Goal: Task Accomplishment & Management: Manage account settings

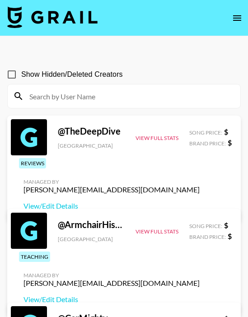
click at [235, 9] on button "open drawer" at bounding box center [237, 18] width 18 height 18
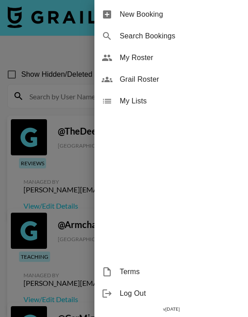
click at [155, 62] on span "My Roster" at bounding box center [180, 57] width 121 height 11
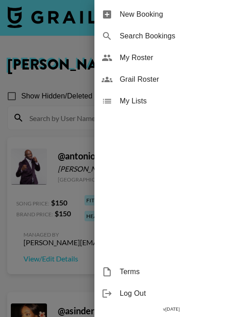
click at [46, 129] on div at bounding box center [124, 158] width 248 height 317
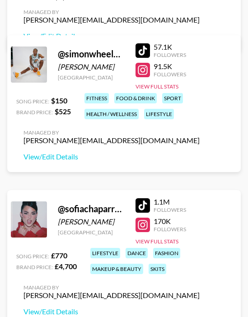
scroll to position [3855, 0]
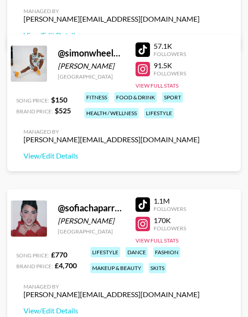
click at [148, 204] on div at bounding box center [142, 204] width 14 height 14
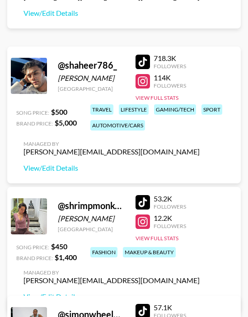
scroll to position [3591, 0]
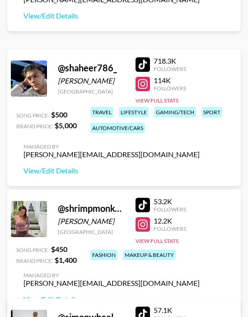
click at [56, 176] on div "Managed By ella.makin@grail-talent.com View/Edit Details" at bounding box center [111, 159] width 190 height 46
click at [54, 171] on link "View/Edit Details" at bounding box center [111, 170] width 176 height 9
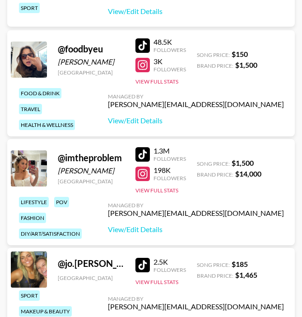
scroll to position [868, 0]
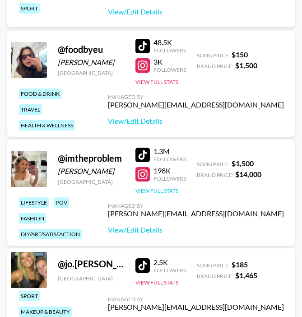
click at [167, 191] on button "View Full Stats" at bounding box center [156, 190] width 43 height 7
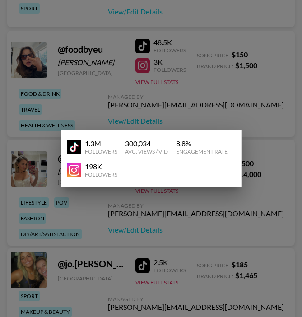
click at [197, 73] on div at bounding box center [151, 158] width 302 height 317
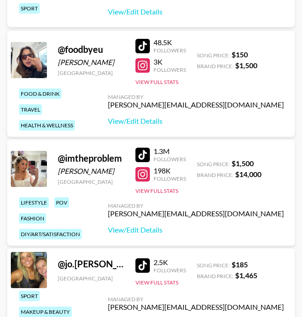
scroll to position [872, 0]
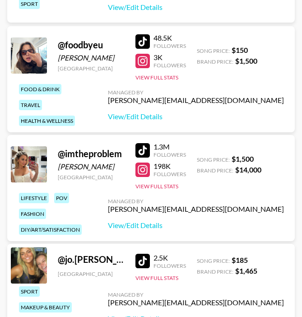
click at [145, 148] on div at bounding box center [142, 150] width 14 height 14
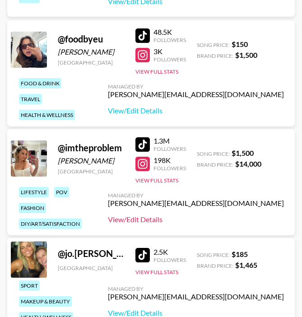
click at [221, 219] on link "View/Edit Details" at bounding box center [196, 219] width 176 height 9
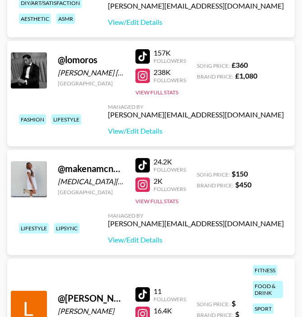
scroll to position [1614, 0]
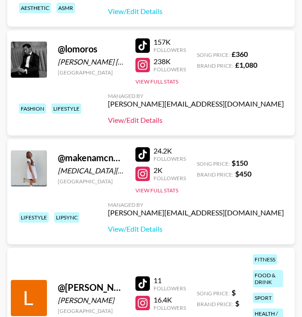
click at [227, 118] on link "View/Edit Details" at bounding box center [196, 120] width 176 height 9
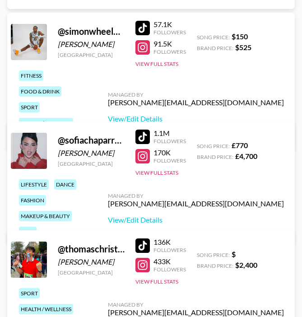
scroll to position [3126, 0]
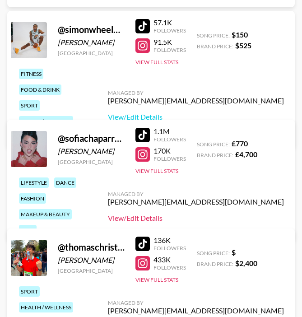
click at [216, 213] on link "View/Edit Details" at bounding box center [196, 217] width 176 height 9
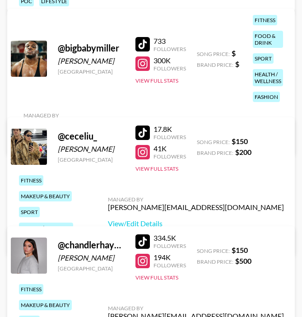
scroll to position [347, 0]
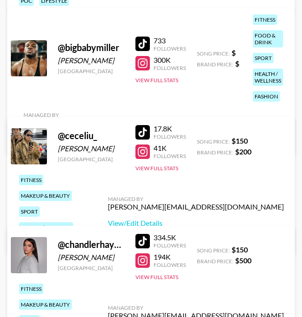
click at [199, 134] on link "View/Edit Details" at bounding box center [111, 138] width 176 height 9
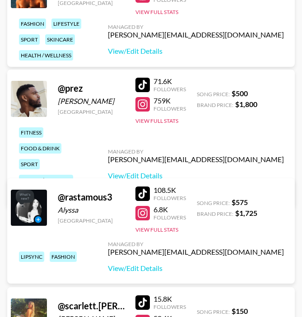
scroll to position [2524, 0]
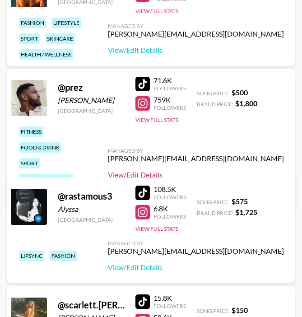
click at [242, 170] on link "View/Edit Details" at bounding box center [196, 174] width 176 height 9
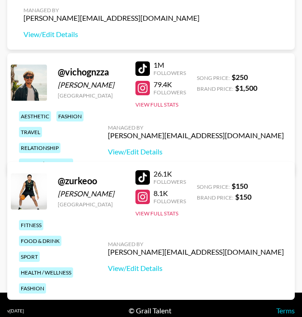
scroll to position [3552, 0]
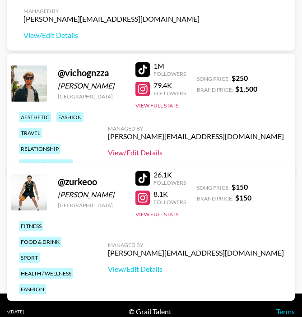
click at [235, 148] on link "View/Edit Details" at bounding box center [196, 152] width 176 height 9
click at [168, 104] on button "View Full Stats" at bounding box center [156, 105] width 43 height 7
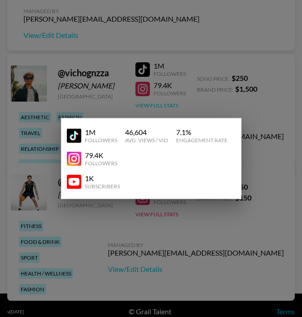
click at [168, 104] on div at bounding box center [151, 158] width 302 height 317
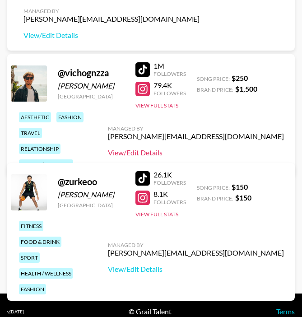
click at [215, 148] on link "View/Edit Details" at bounding box center [196, 152] width 176 height 9
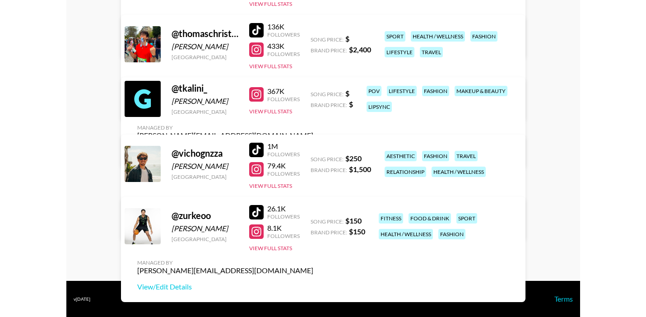
scroll to position [2497, 0]
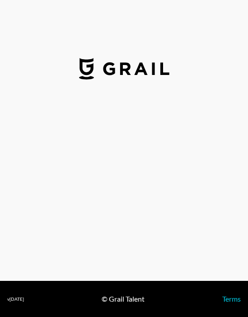
select select "USD"
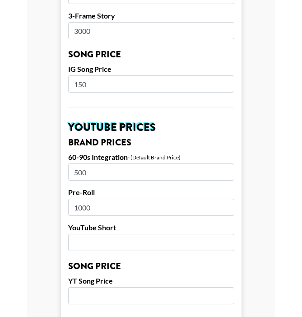
scroll to position [549, 0]
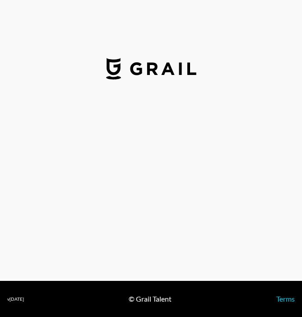
select select "USD"
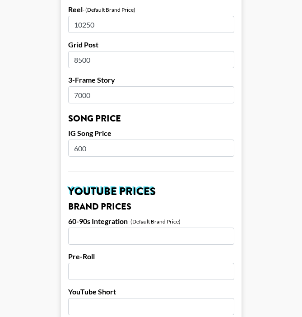
scroll to position [492, 0]
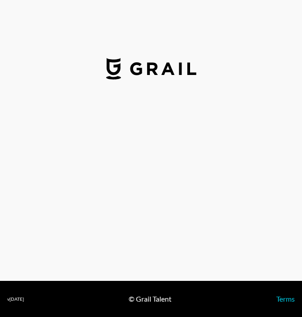
select select "GBP"
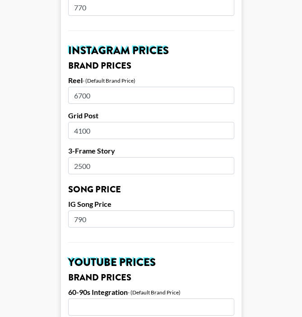
scroll to position [414, 0]
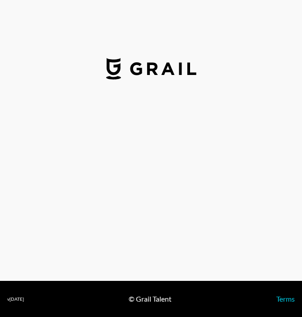
select select "USD"
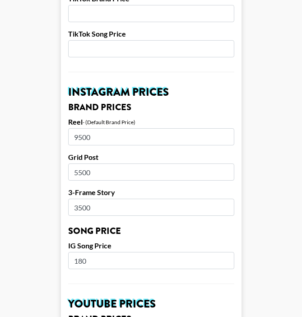
scroll to position [374, 0]
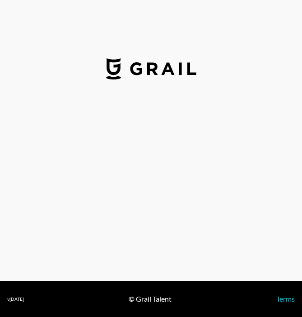
select select "USD"
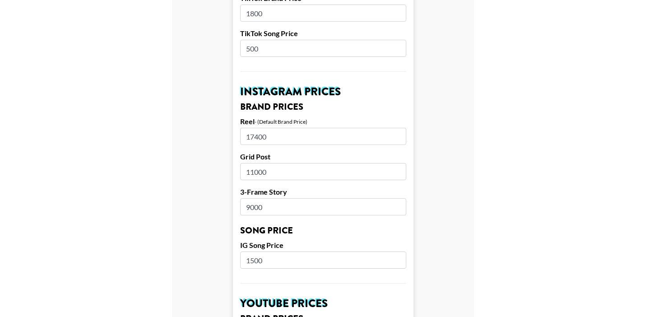
scroll to position [374, 0]
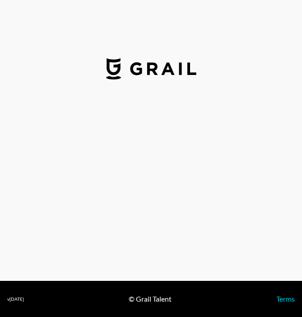
select select "USD"
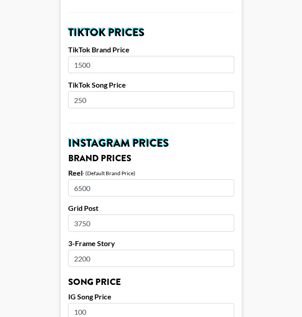
scroll to position [324, 0]
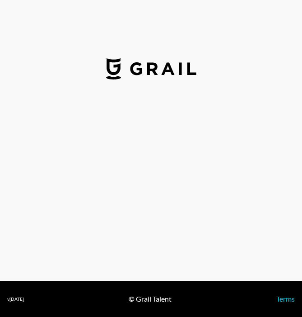
select select "USD"
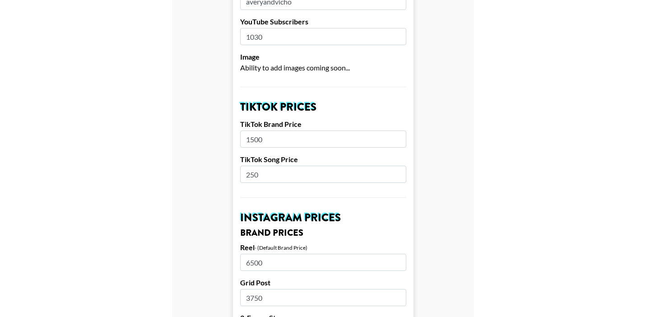
scroll to position [247, 0]
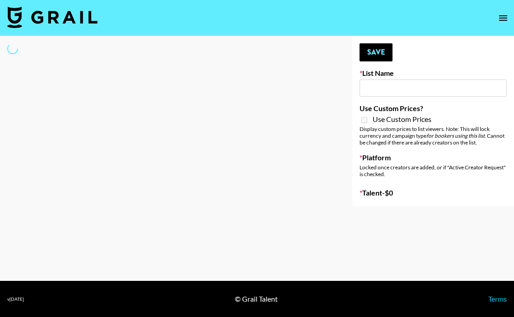
type input "Unreal Management List"
select select "Song"
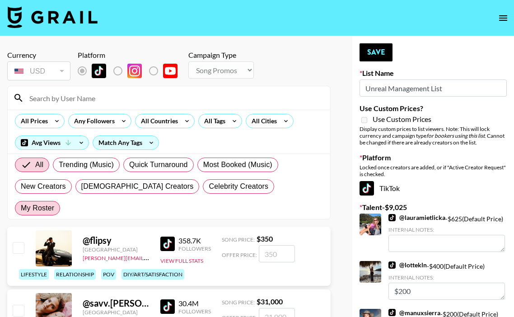
click at [54, 203] on span "My Roster" at bounding box center [37, 208] width 33 height 11
click at [21, 208] on input "My Roster" at bounding box center [21, 208] width 0 height 0
radio input "true"
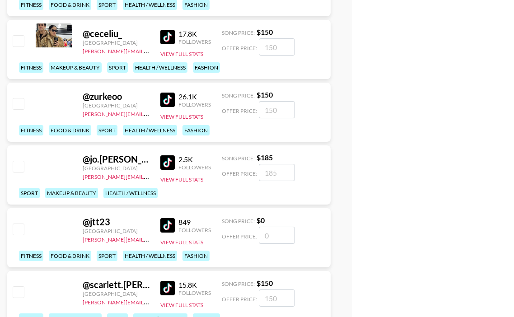
scroll to position [1774, 0]
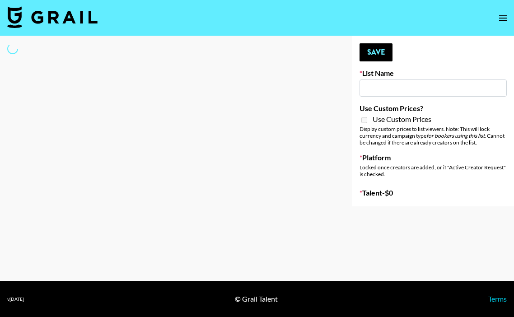
type input "BMD Bday Bash List"
select select "Song"
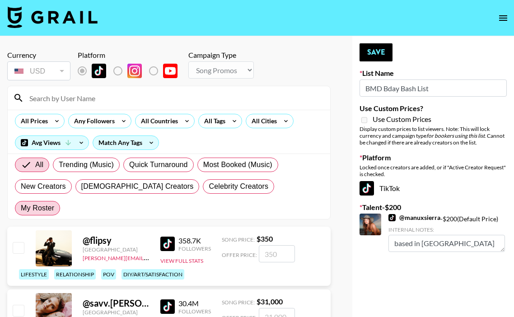
click at [54, 203] on span "My Roster" at bounding box center [37, 208] width 33 height 11
click at [21, 208] on input "My Roster" at bounding box center [21, 208] width 0 height 0
radio input "true"
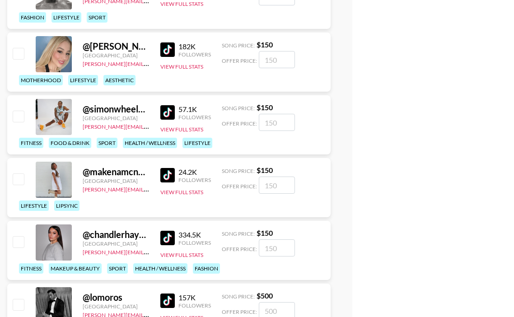
scroll to position [1325, 0]
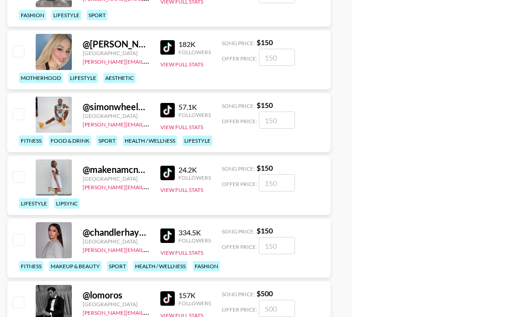
click at [19, 108] on input "checkbox" at bounding box center [18, 113] width 11 height 11
checkbox input "true"
type input "150"
click at [168, 103] on img at bounding box center [167, 110] width 14 height 14
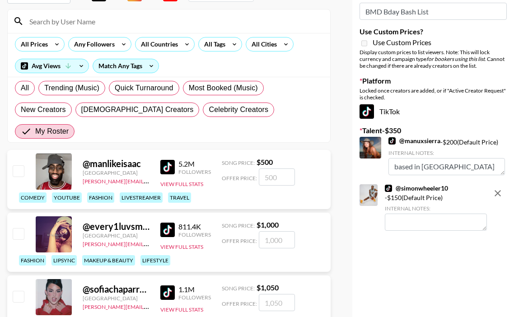
scroll to position [79, 0]
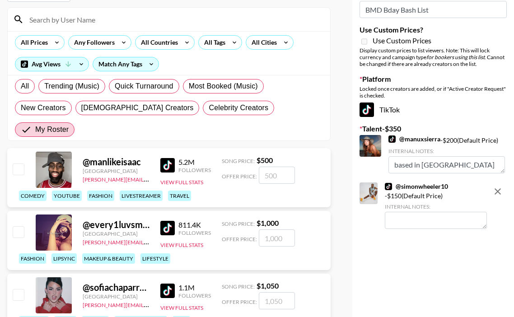
click at [402, 221] on textarea at bounding box center [436, 220] width 102 height 17
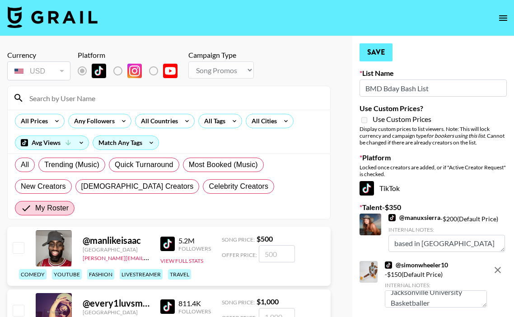
type textarea "Jacksonville University Basketballer"
click at [377, 52] on button "Save" at bounding box center [375, 52] width 33 height 18
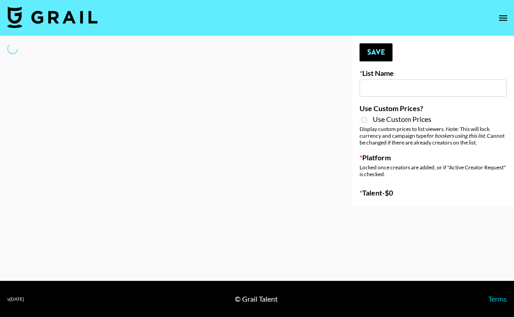
type input "BMD Bday Bash List"
select select "Song"
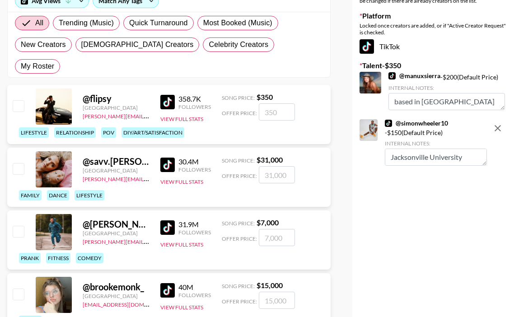
scroll to position [142, 0]
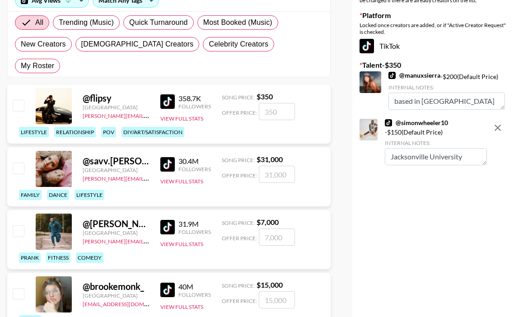
click at [460, 158] on textarea "Jacksonville University Basketballer" at bounding box center [436, 156] width 102 height 17
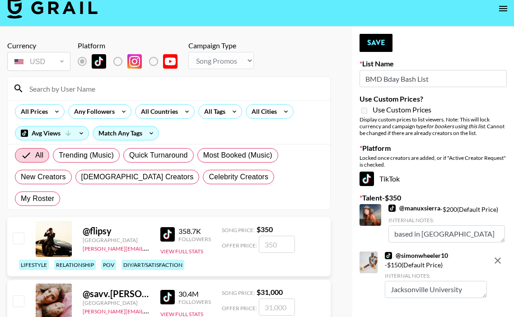
scroll to position [0, 0]
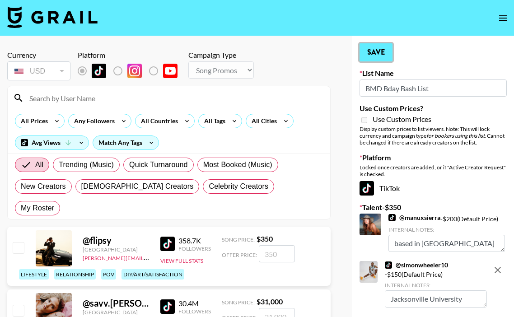
click at [377, 57] on button "Save" at bounding box center [375, 52] width 33 height 18
